Goal: Obtain resource: Download file/media

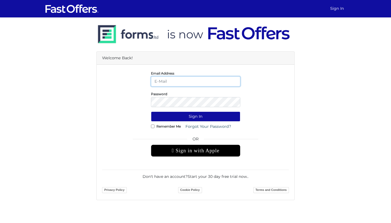
type input "[EMAIL_ADDRESS][DOMAIN_NAME]"
click at [189, 118] on button "Sign In" at bounding box center [195, 116] width 89 height 10
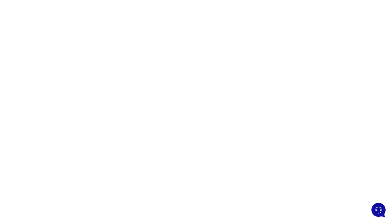
scroll to position [60, 0]
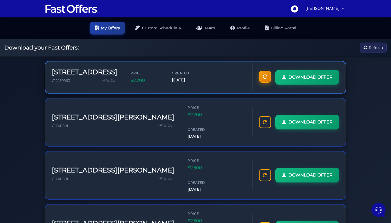
click at [263, 77] on icon at bounding box center [265, 76] width 4 height 4
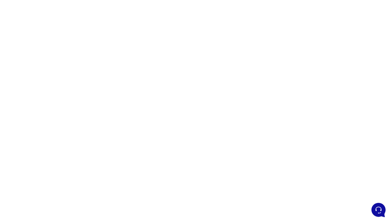
scroll to position [56, 0]
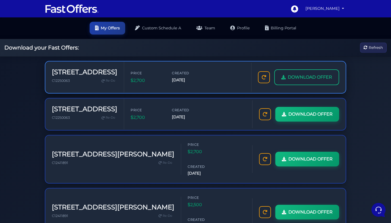
click at [297, 78] on span "DOWNLOAD OFFER" at bounding box center [310, 77] width 44 height 7
click at [301, 77] on span "DOWNLOAD OFFER" at bounding box center [310, 77] width 44 height 7
